Goal: Find specific page/section: Find specific page/section

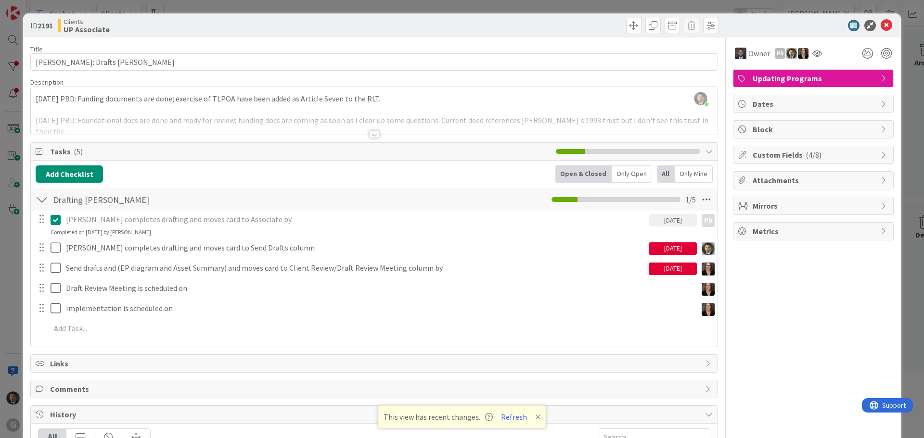
scroll to position [1368, 0]
click at [484, 9] on div "ID 2191 Clients UP Associate Title 31 / 128 [PERSON_NAME]: Drafts [PERSON_NAME]…" at bounding box center [462, 219] width 924 height 438
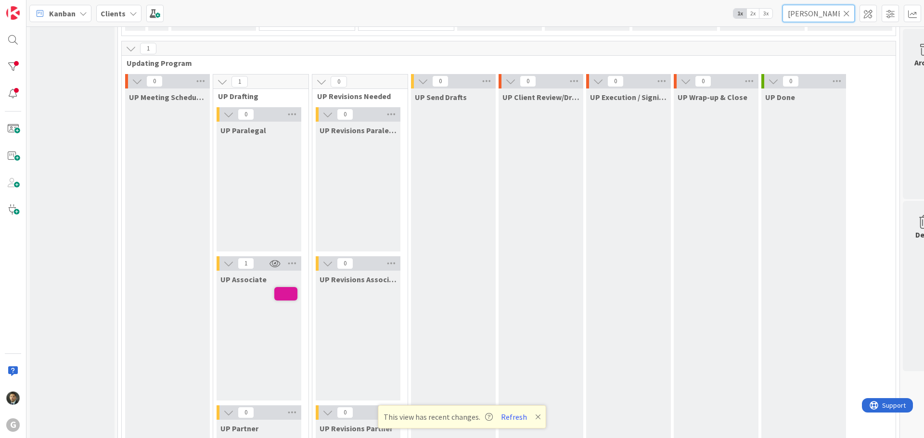
drag, startPoint x: 813, startPoint y: 14, endPoint x: 739, endPoint y: 13, distance: 74.1
click at [739, 13] on div "Kanban Clients 1x 2x 3x [PERSON_NAME]" at bounding box center [474, 13] width 897 height 26
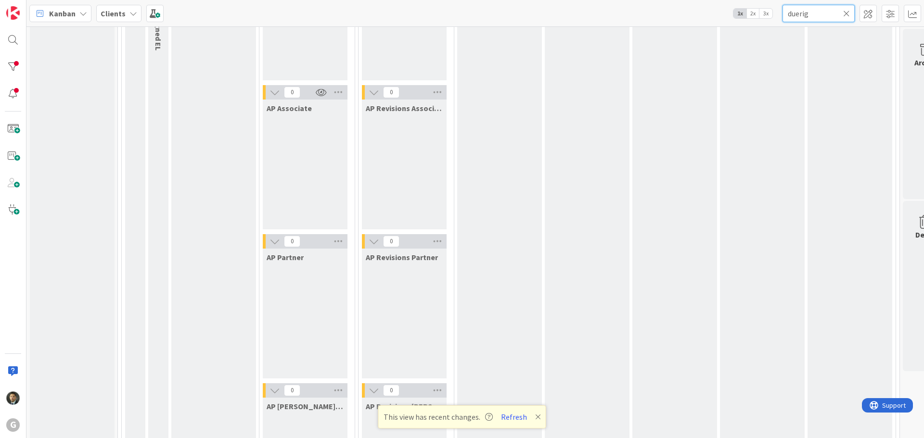
scroll to position [1059, 0]
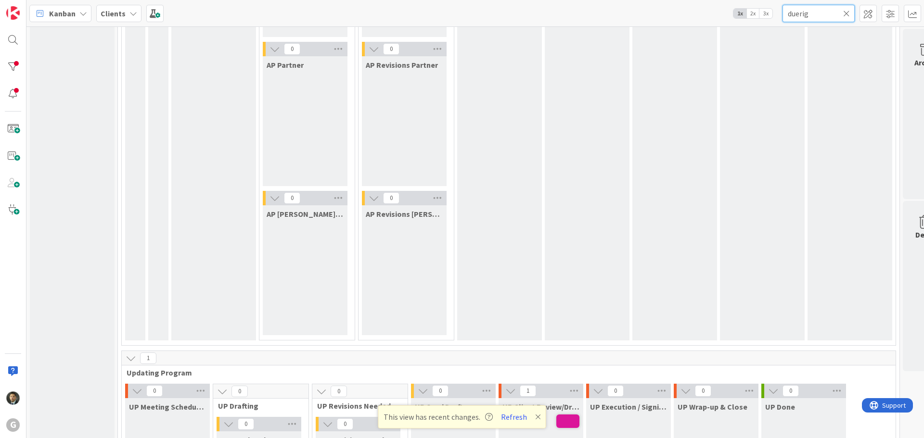
type input "duerig"
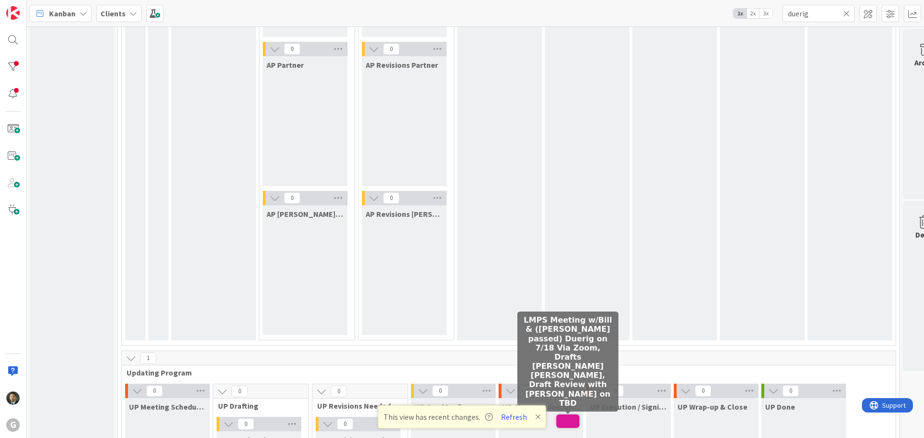
click at [560, 420] on span at bounding box center [567, 421] width 23 height 13
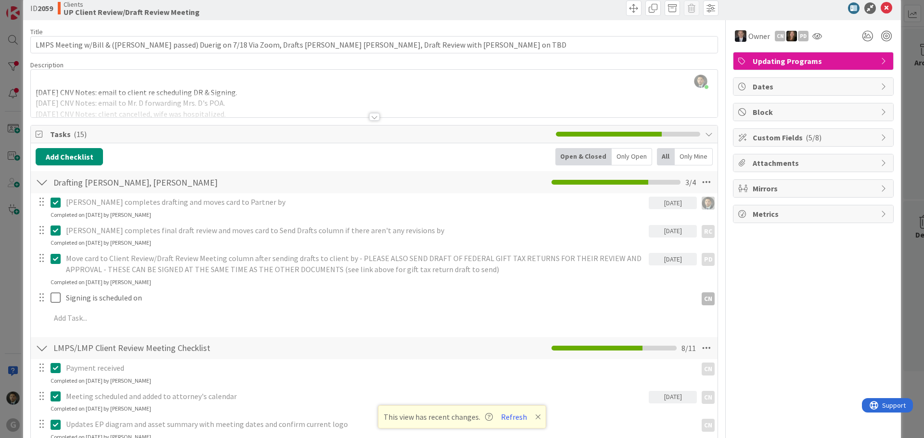
scroll to position [4, 0]
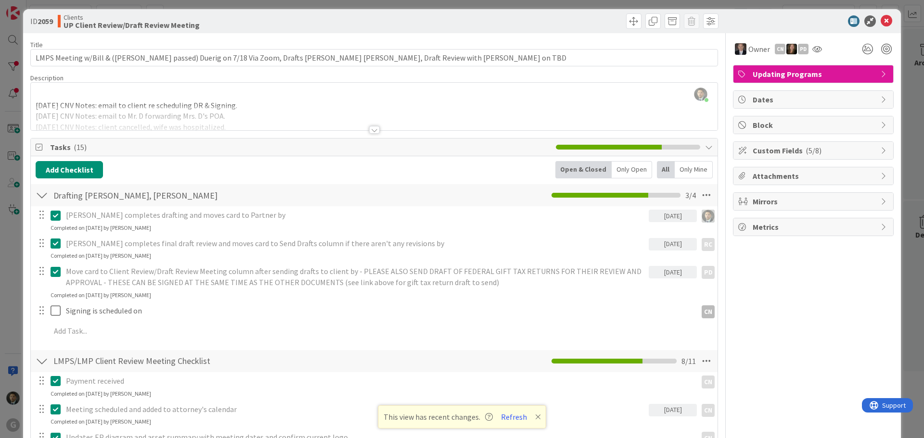
click at [372, 128] on div at bounding box center [374, 130] width 11 height 8
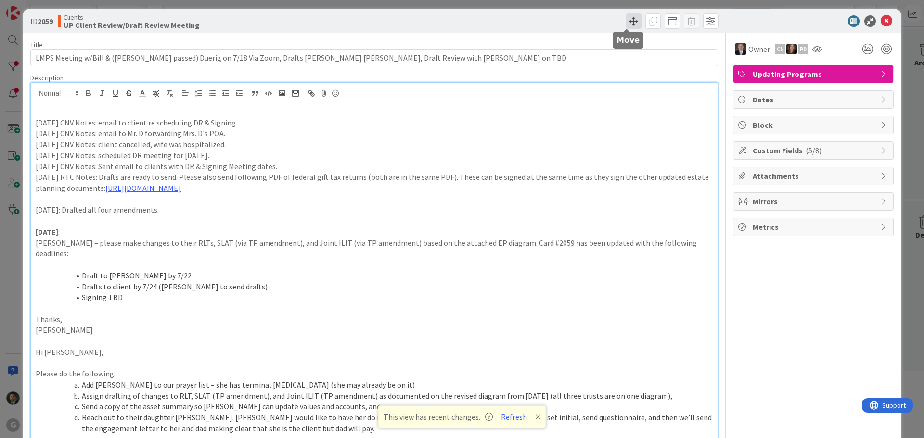
click at [631, 19] on span at bounding box center [633, 20] width 15 height 15
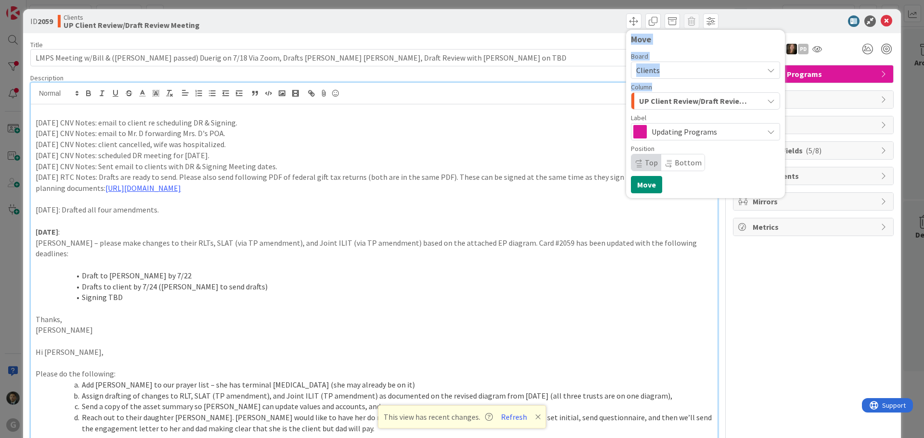
drag, startPoint x: 401, startPoint y: 4, endPoint x: 652, endPoint y: 95, distance: 267.1
click at [647, 88] on div "ID 2059 Clients UP Client Review/Draft Review Meeting Move Board Clients Column…" at bounding box center [462, 219] width 924 height 438
